Goal: Find specific page/section: Find specific page/section

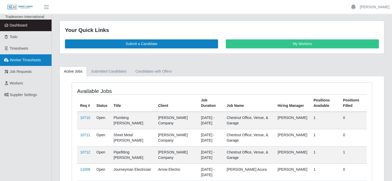
click at [28, 62] on span "Worker Timesheets" at bounding box center [25, 60] width 31 height 4
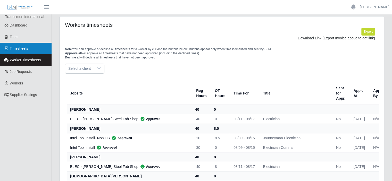
click at [21, 47] on span "Timesheets" at bounding box center [19, 48] width 19 height 4
